Goal: Information Seeking & Learning: Understand process/instructions

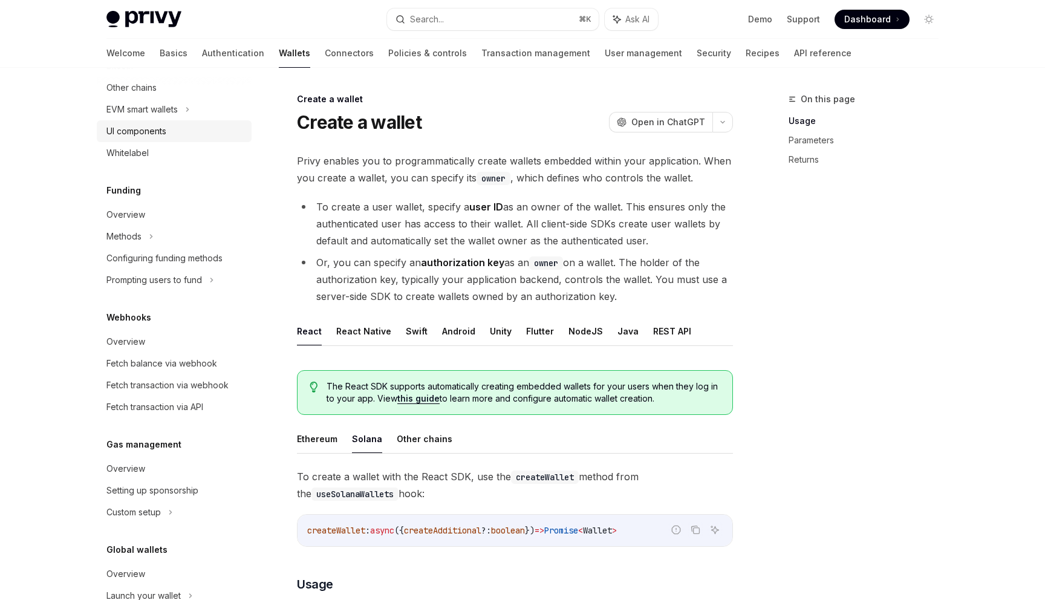
scroll to position [499, 0]
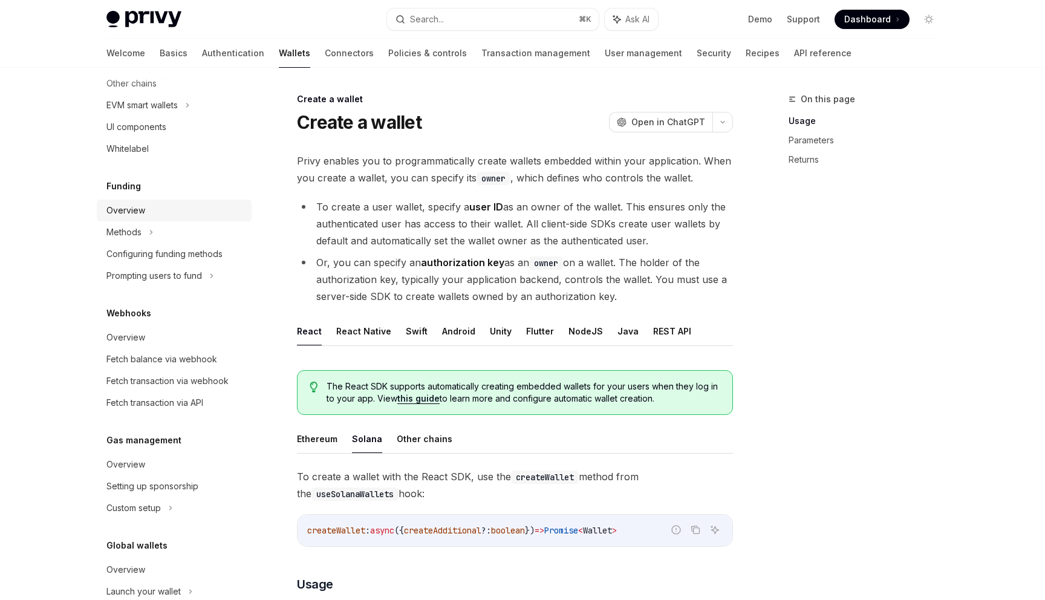
click at [175, 219] on link "Overview" at bounding box center [174, 211] width 155 height 22
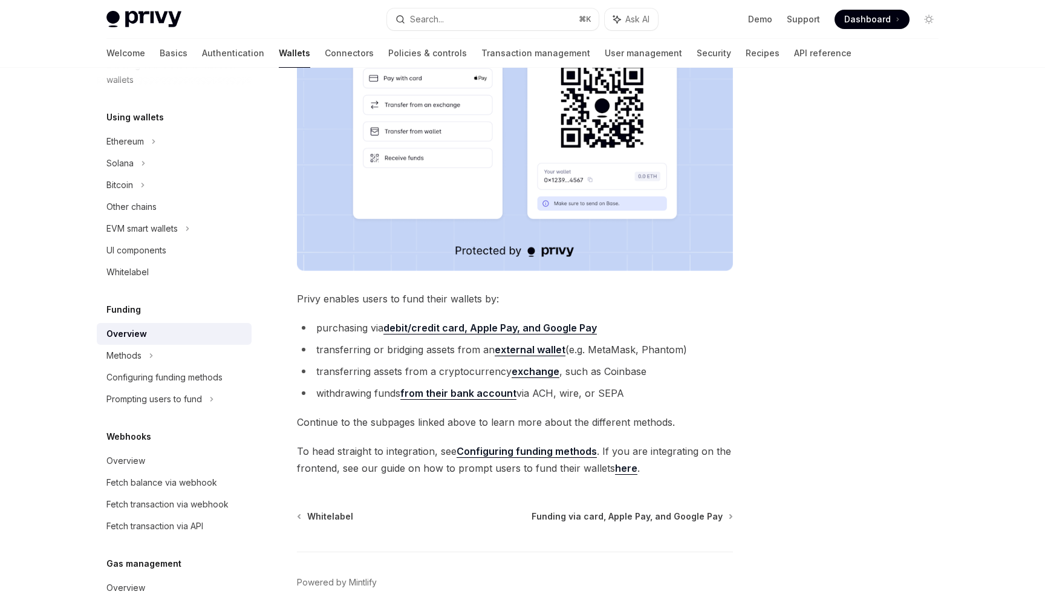
scroll to position [293, 0]
click at [505, 328] on strong "debit/credit card, Apple Pay, and Google Pay" at bounding box center [489, 327] width 213 height 12
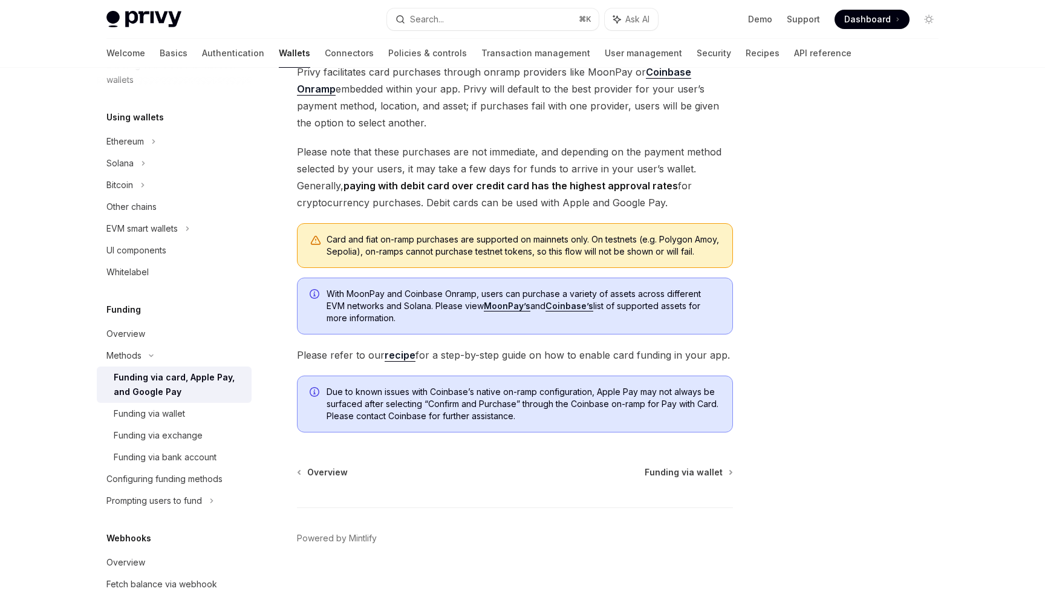
scroll to position [192, 0]
click at [400, 360] on link "recipe" at bounding box center [400, 353] width 31 height 13
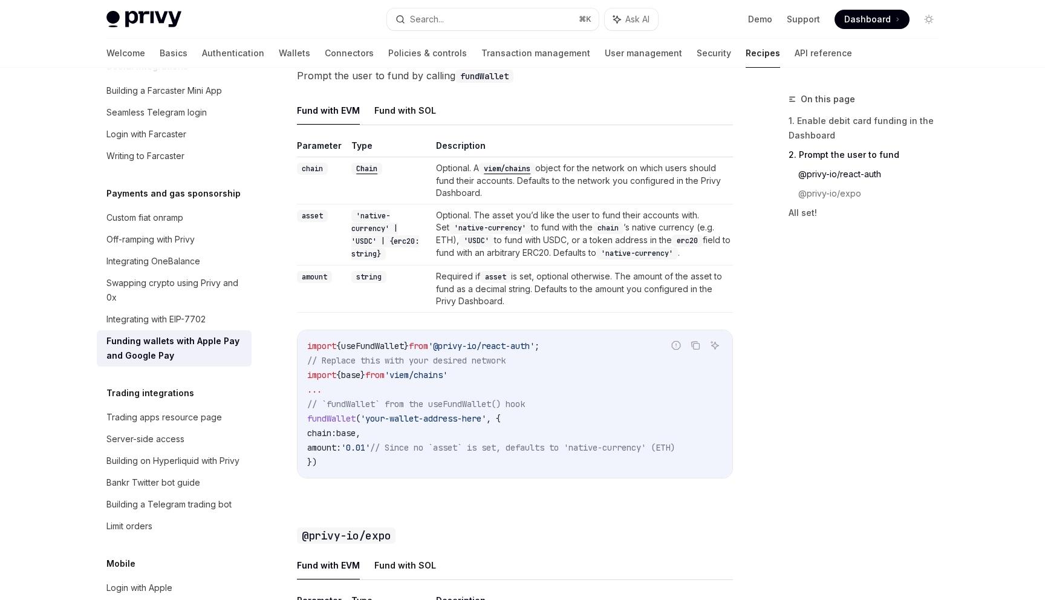
scroll to position [866, 0]
drag, startPoint x: 475, startPoint y: 383, endPoint x: 298, endPoint y: 356, distance: 179.3
click at [298, 356] on div "import { useFundWallet } from '@privy-io/react-auth' ; // Replace this with you…" at bounding box center [514, 403] width 435 height 148
copy code "import { useFundWallet } from '@privy-io/react-auth' ; // Replace this with you…"
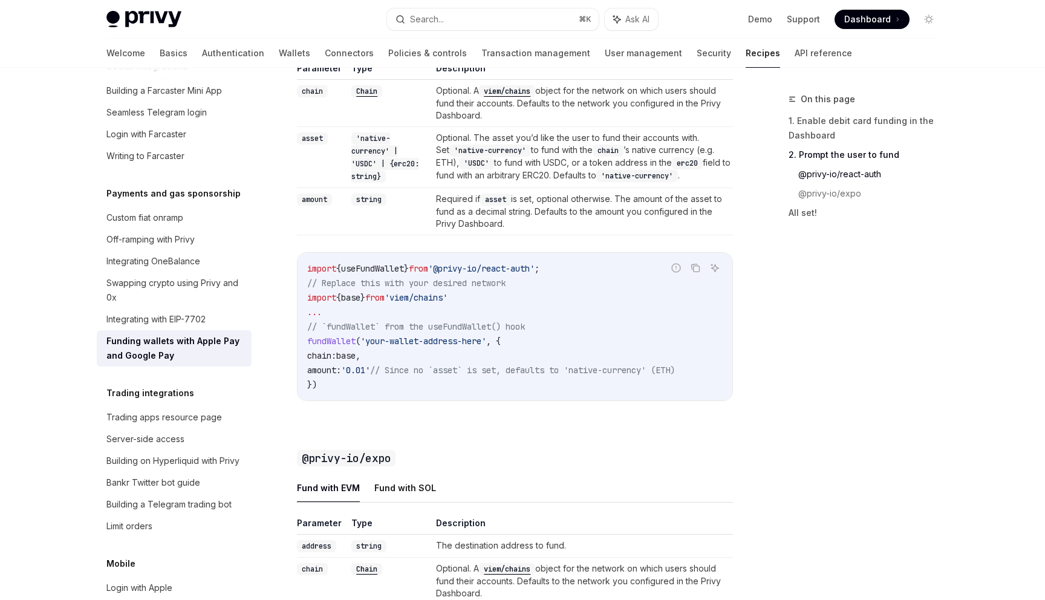
scroll to position [941, 0]
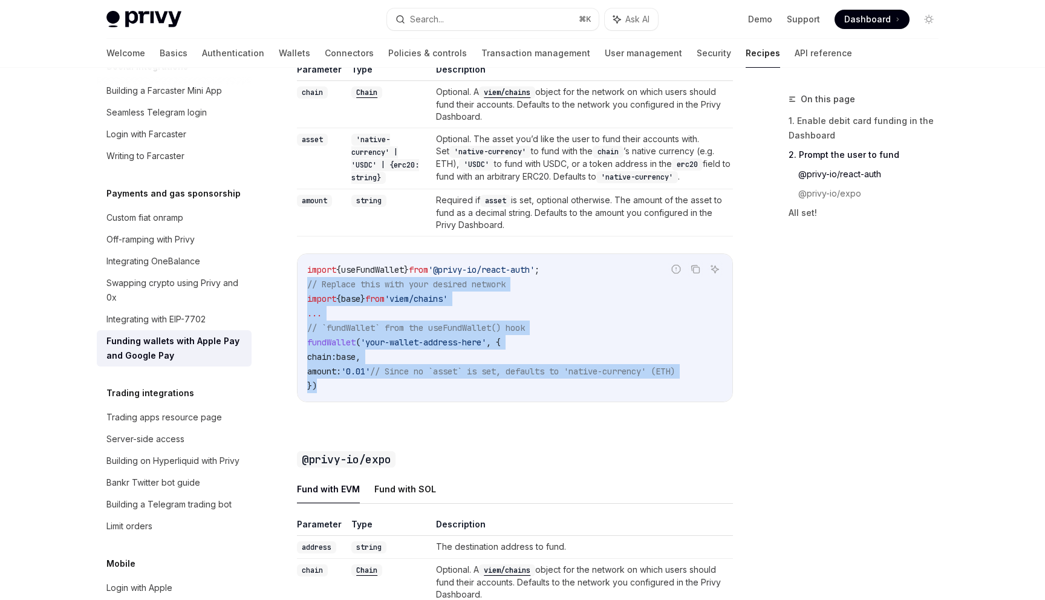
drag, startPoint x: 339, startPoint y: 398, endPoint x: 298, endPoint y: 289, distance: 116.1
click at [298, 289] on div "import { useFundWallet } from '@privy-io/react-auth' ; // Replace this with you…" at bounding box center [514, 328] width 435 height 148
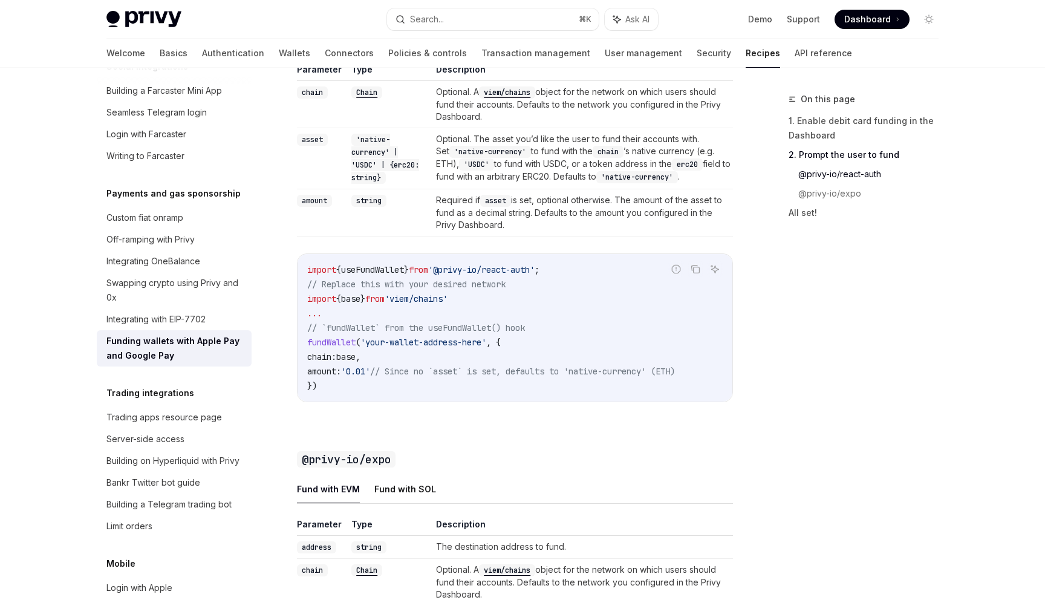
click at [365, 304] on span "}" at bounding box center [362, 298] width 5 height 11
drag, startPoint x: 478, startPoint y: 312, endPoint x: 301, endPoint y: 284, distance: 179.9
click at [301, 284] on div "import { useFundWallet } from '@privy-io/react-auth' ; // Replace this with you…" at bounding box center [514, 328] width 435 height 148
copy code "import { useFundWallet } from '@privy-io/react-auth' ; // Replace this with you…"
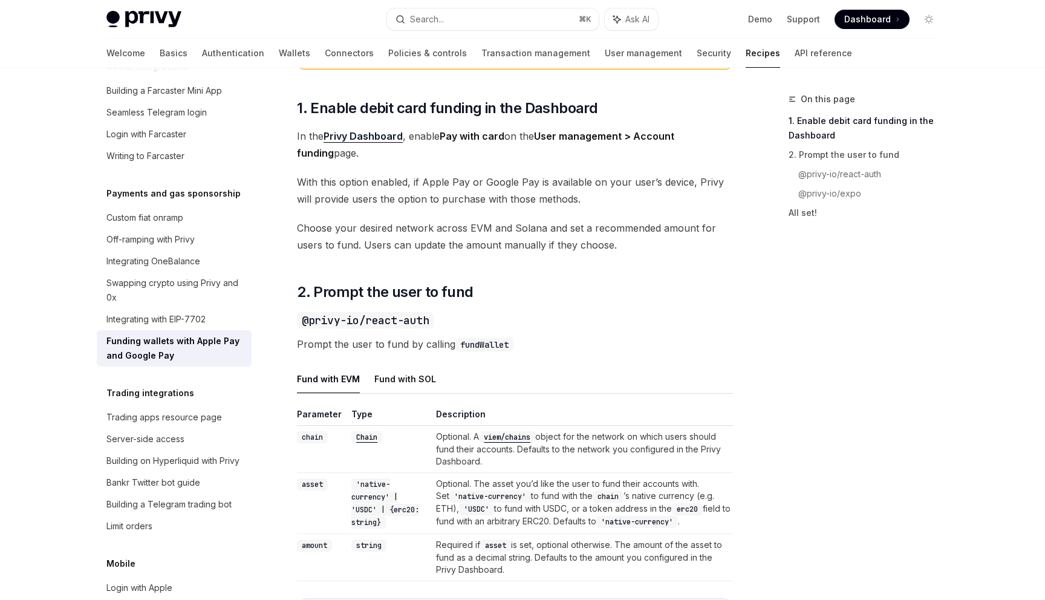
scroll to position [607, 0]
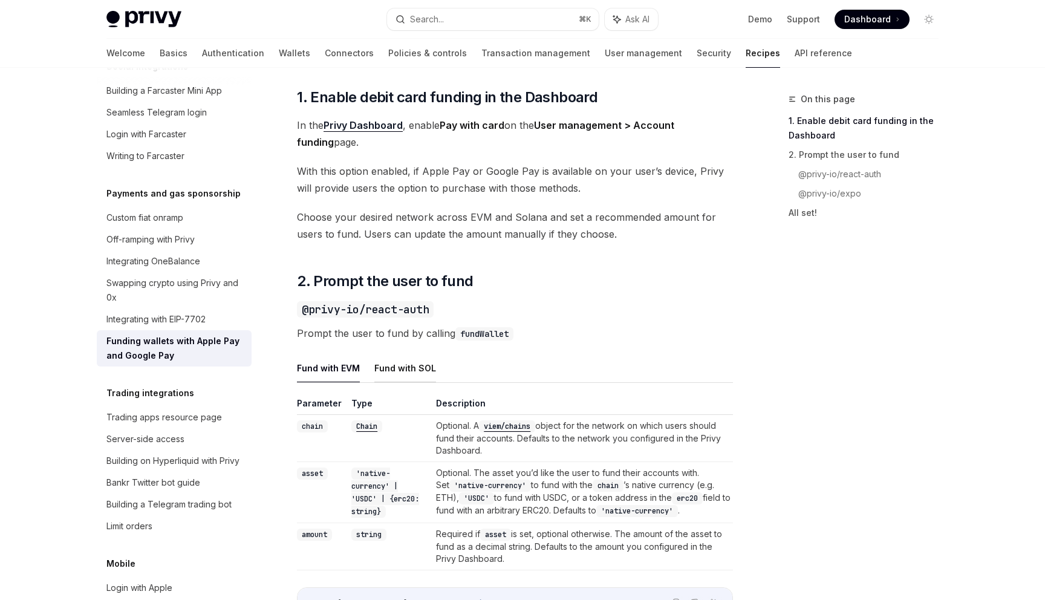
click at [407, 380] on button "Fund with SOL" at bounding box center [405, 368] width 62 height 28
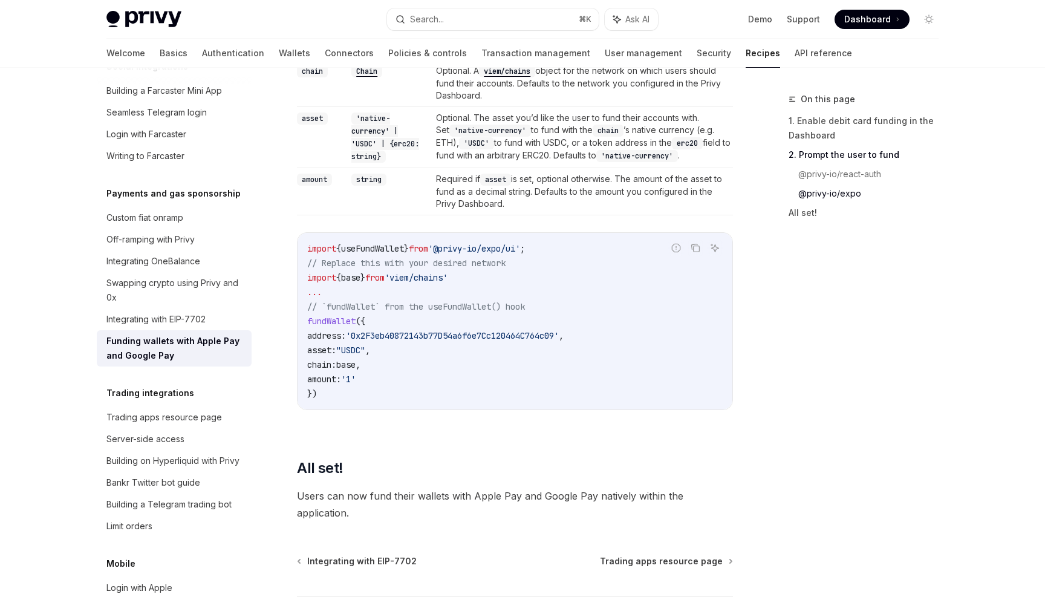
scroll to position [1387, 0]
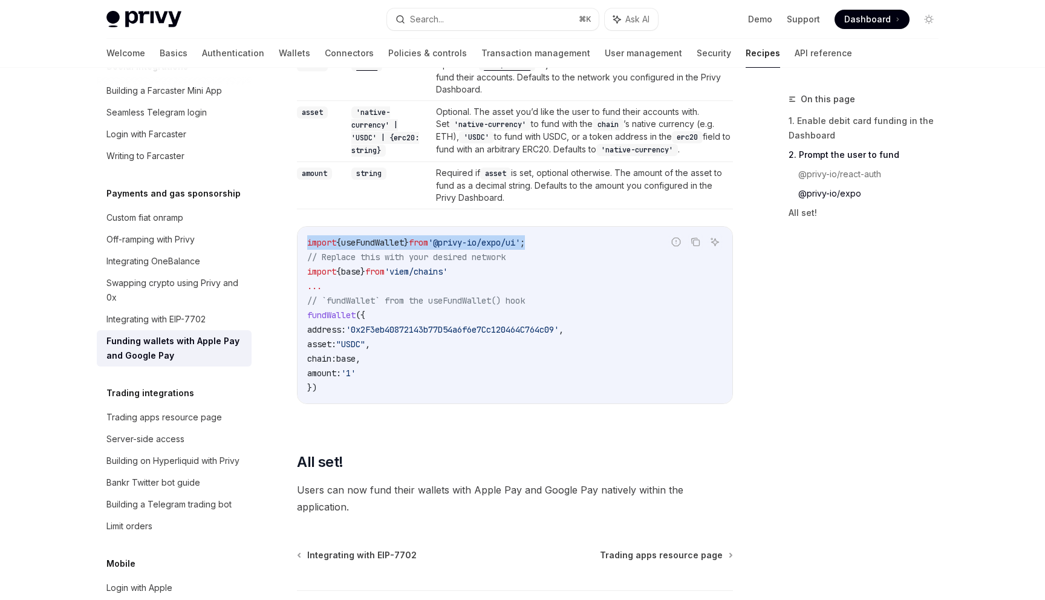
drag, startPoint x: 536, startPoint y: 255, endPoint x: 293, endPoint y: 261, distance: 243.7
copy span "import { useFundWallet } from '@privy-io/expo/ui' ;"
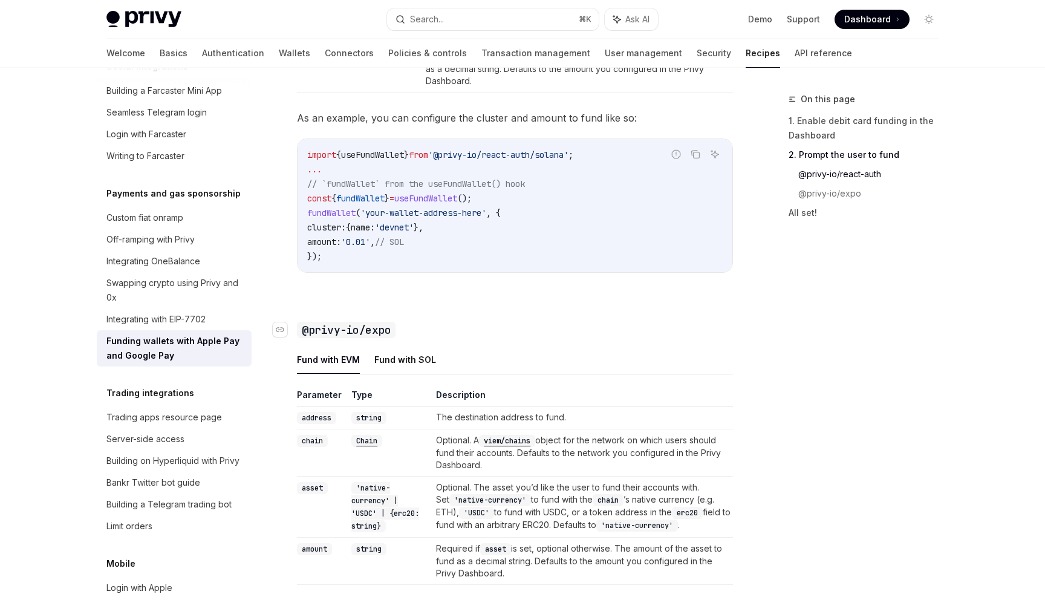
click at [391, 337] on code "@privy-io/expo" at bounding box center [346, 330] width 99 height 16
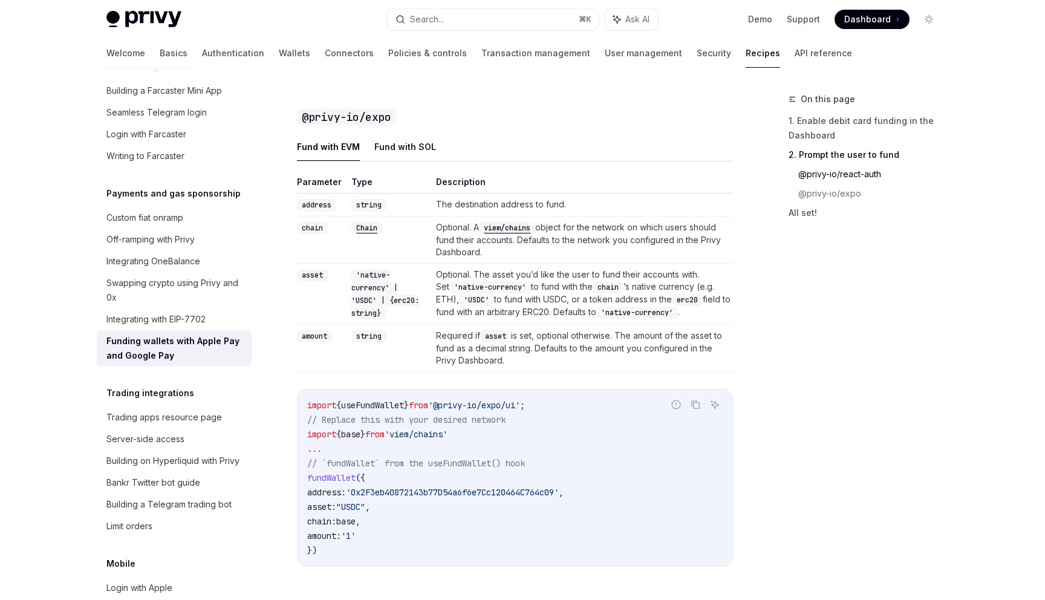
click at [391, 365] on td "string" at bounding box center [388, 348] width 85 height 47
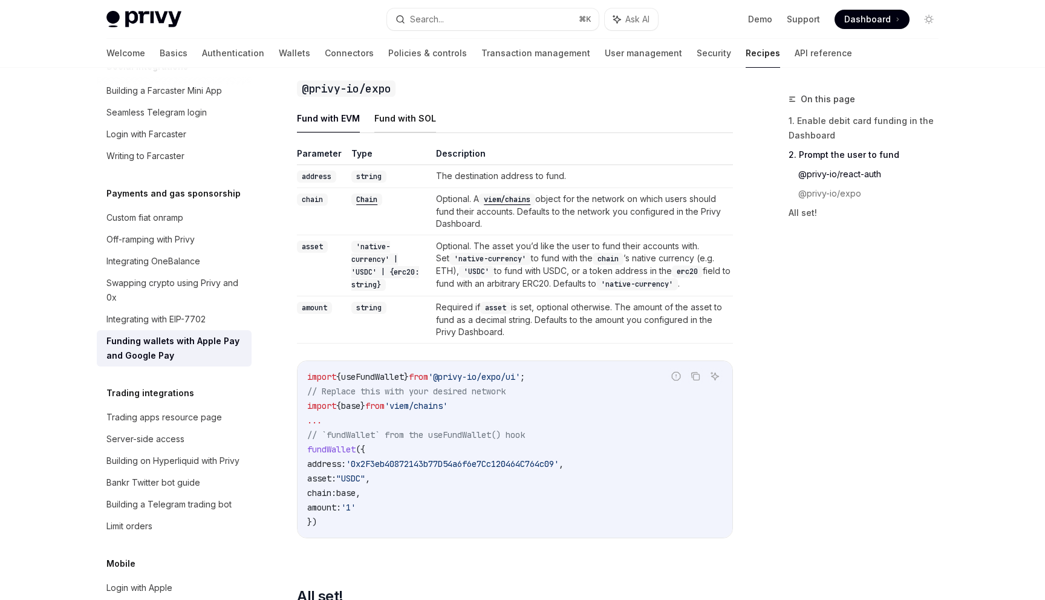
click at [399, 125] on button "Fund with SOL" at bounding box center [405, 118] width 62 height 28
type textarea "*"
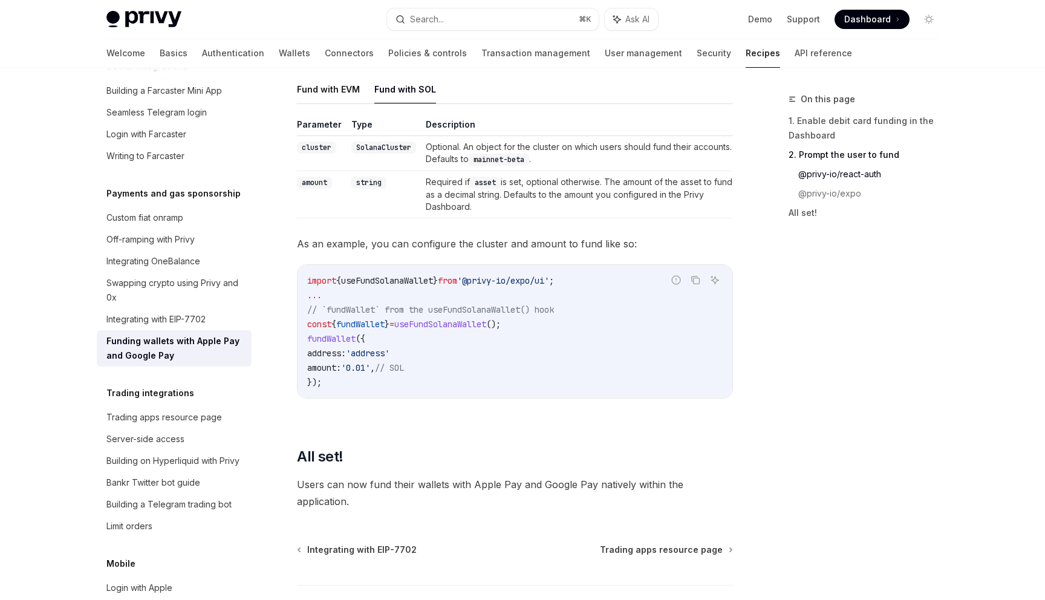
scroll to position [1290, 0]
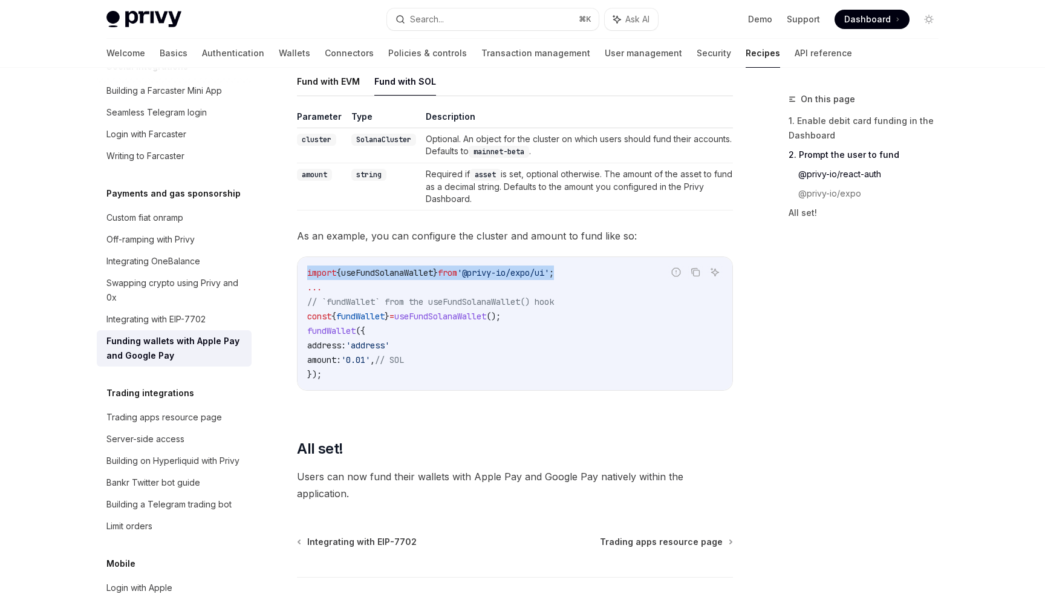
drag, startPoint x: 591, startPoint y: 285, endPoint x: 300, endPoint y: 289, distance: 291.5
click at [300, 289] on div "import { useFundSolanaWallet } from '@privy-io/expo/ui' ; ... // `fundWallet` f…" at bounding box center [514, 323] width 435 height 133
copy span "import { useFundSolanaWallet } from '@privy-io/expo/ui' ;"
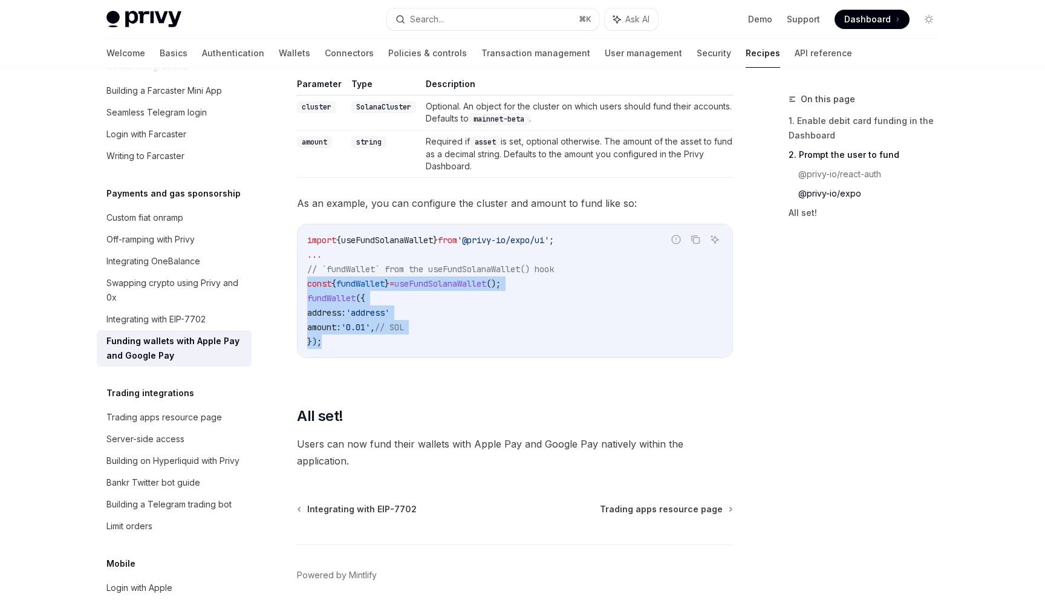
drag, startPoint x: 340, startPoint y: 354, endPoint x: 309, endPoint y: 297, distance: 65.0
click at [309, 297] on code "import { useFundSolanaWallet } from '@privy-io/expo/ui' ; ... // `fundWallet` f…" at bounding box center [514, 291] width 415 height 116
copy code "const { fundWallet } = useFundSolanaWallet (); fundWallet ({ address: 'address'…"
